Goal: Transaction & Acquisition: Obtain resource

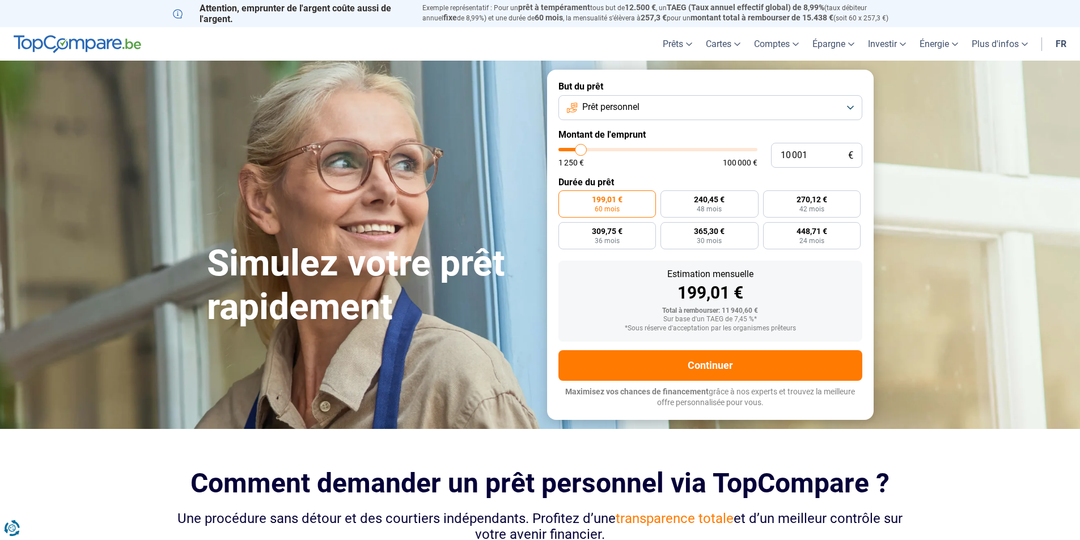
type input "98 500"
type input "98500"
click at [748, 150] on input "range" at bounding box center [657, 149] width 199 height 3
radio input "false"
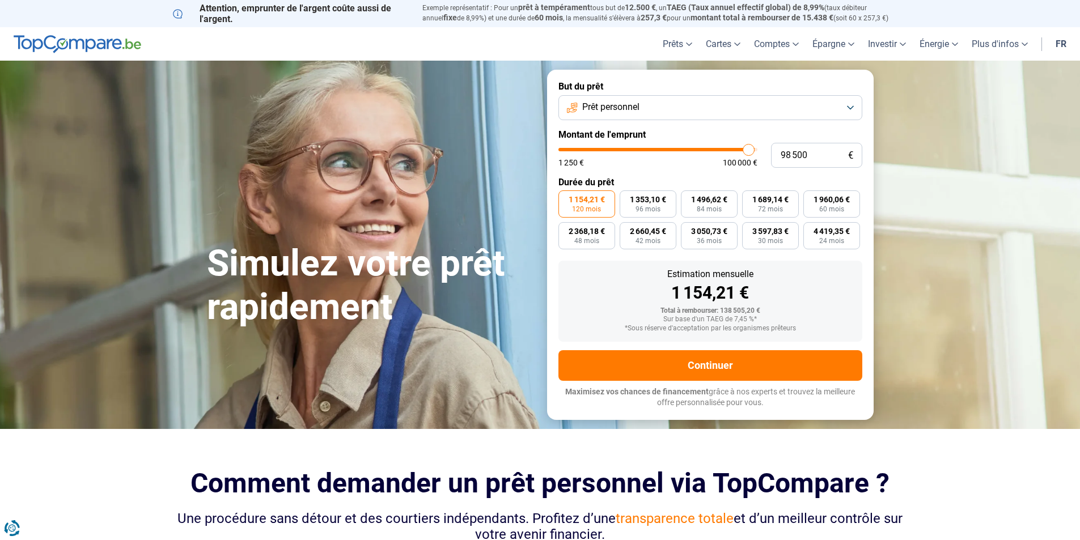
type input "100 000"
type input "100000"
click at [756, 149] on input "range" at bounding box center [657, 149] width 199 height 3
drag, startPoint x: 753, startPoint y: 149, endPoint x: 764, endPoint y: 149, distance: 11.3
click at [757, 149] on input "range" at bounding box center [657, 149] width 199 height 3
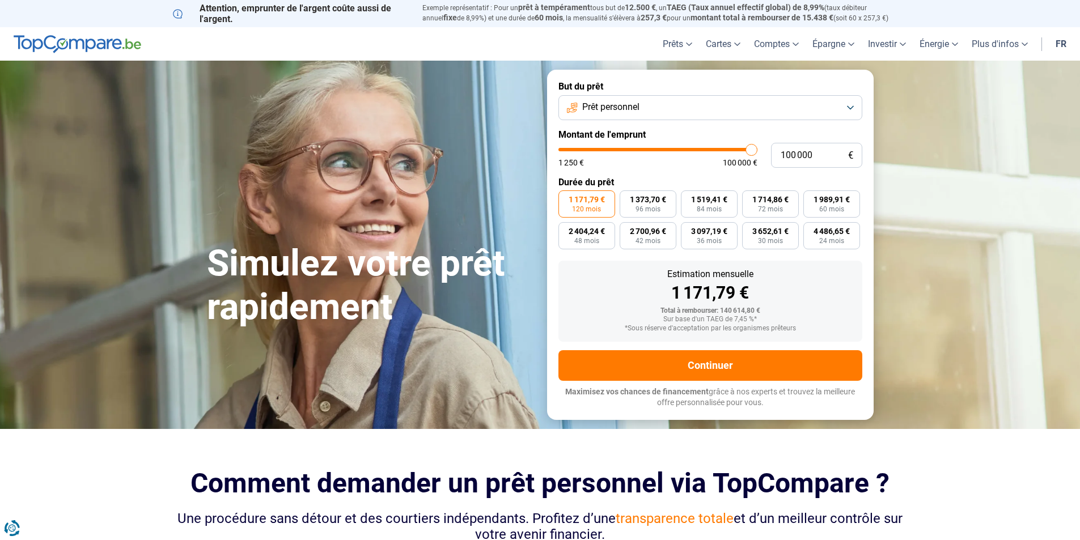
click at [852, 105] on button "Prêt personnel" at bounding box center [710, 107] width 304 height 25
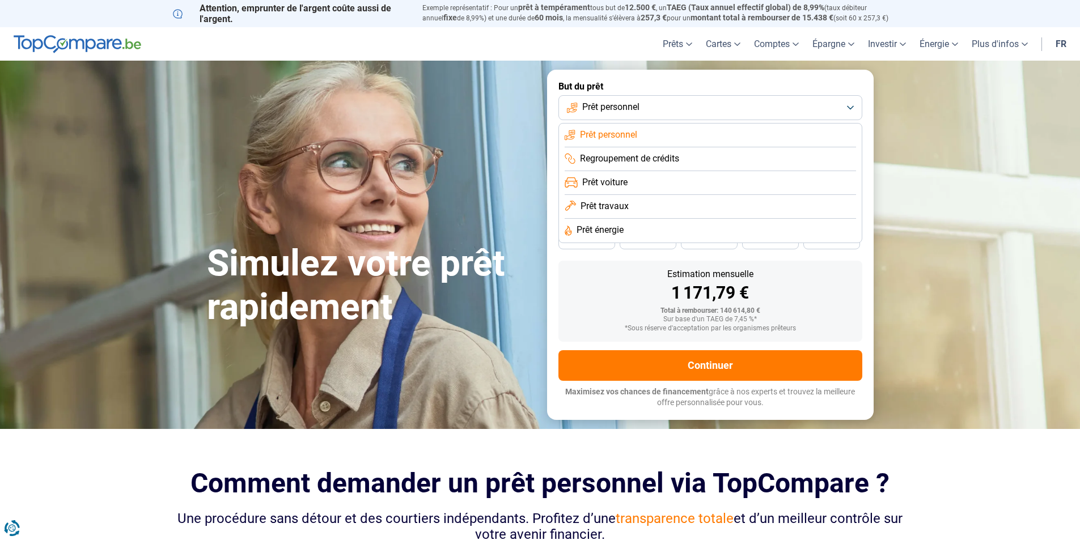
click at [630, 185] on li "Prêt voiture" at bounding box center [710, 183] width 291 height 24
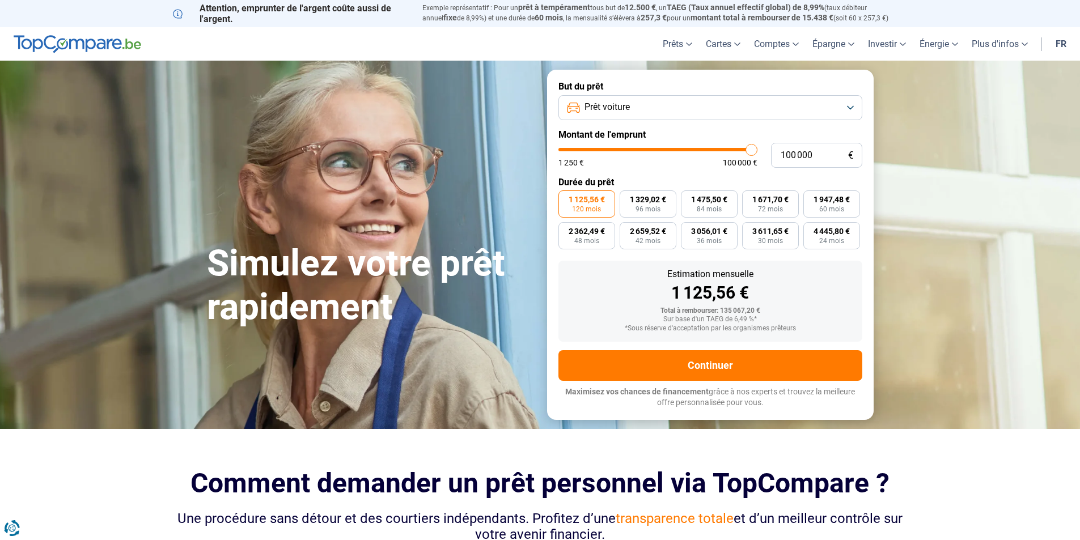
click at [852, 105] on button "Prêt voiture" at bounding box center [710, 107] width 304 height 25
